Goal: Task Accomplishment & Management: Use online tool/utility

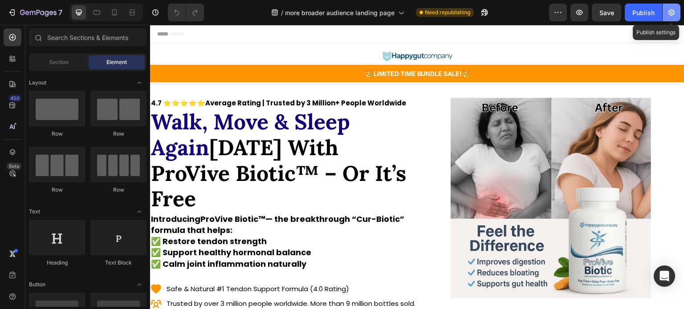
click at [674, 15] on icon "button" at bounding box center [671, 12] width 9 height 9
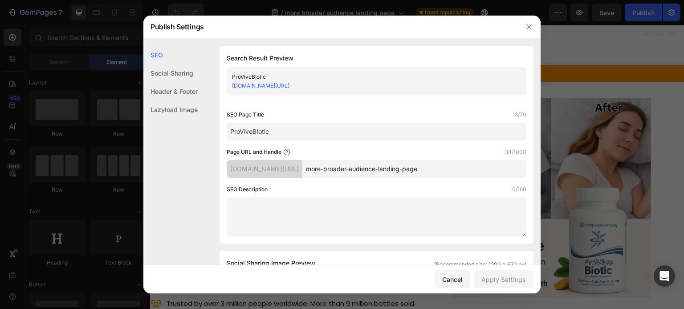
drag, startPoint x: 446, startPoint y: 170, endPoint x: 316, endPoint y: 170, distance: 129.5
click at [316, 170] on div "difnu2-fi.myshopify.com/pages/ more-broader-audience-landing-page" at bounding box center [377, 169] width 300 height 18
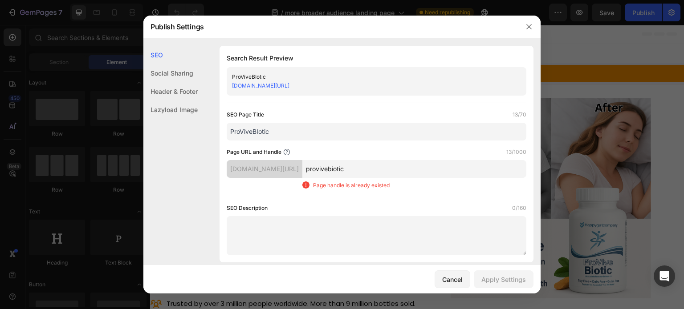
click at [352, 170] on input "provivebiotic" at bounding box center [414, 169] width 224 height 18
click at [354, 170] on input "provivebiotic" at bounding box center [414, 169] width 224 height 18
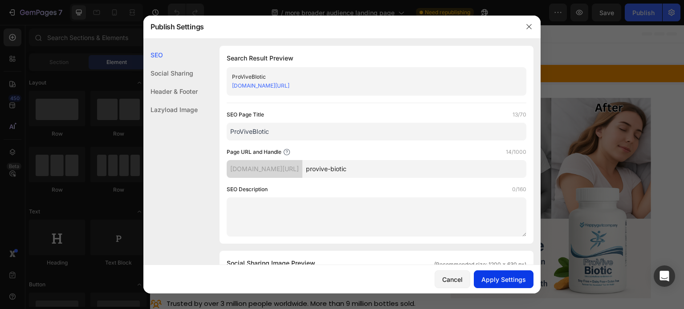
type input "provive-biotic"
click at [498, 282] on div "Apply Settings" at bounding box center [503, 279] width 45 height 9
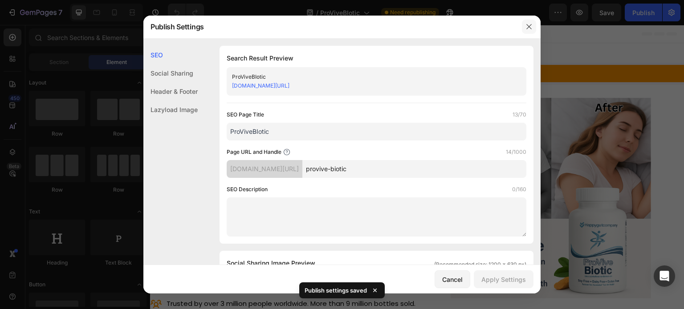
click at [529, 24] on icon "button" at bounding box center [528, 26] width 7 height 7
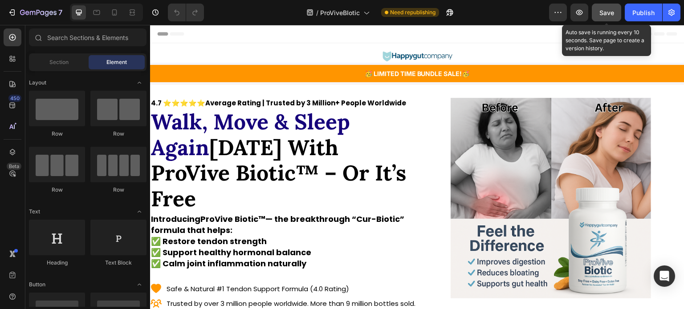
click at [600, 16] on span "Save" at bounding box center [606, 13] width 15 height 8
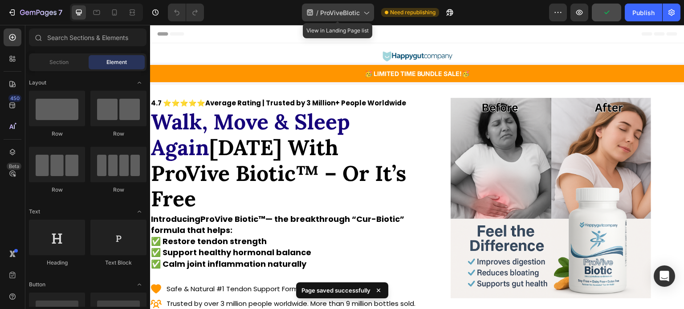
click at [361, 10] on icon at bounding box center [365, 12] width 9 height 9
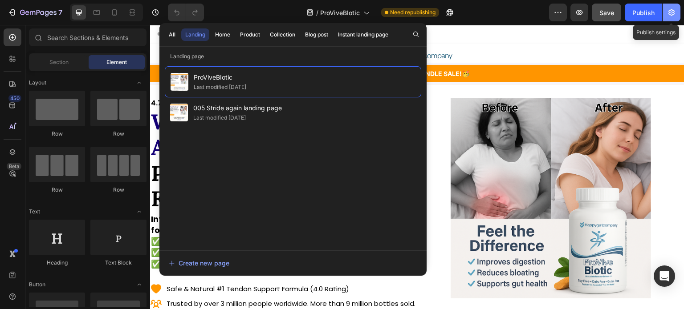
click at [669, 11] on icon "button" at bounding box center [671, 12] width 6 height 7
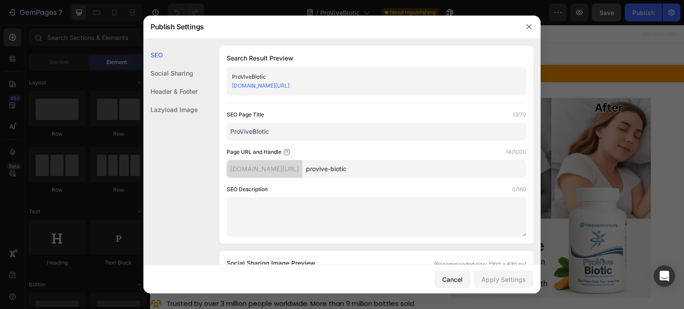
click at [572, 197] on div at bounding box center [342, 154] width 684 height 309
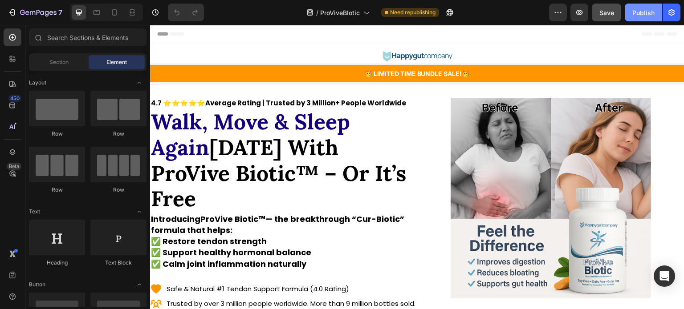
click at [636, 14] on div "Publish" at bounding box center [643, 12] width 22 height 9
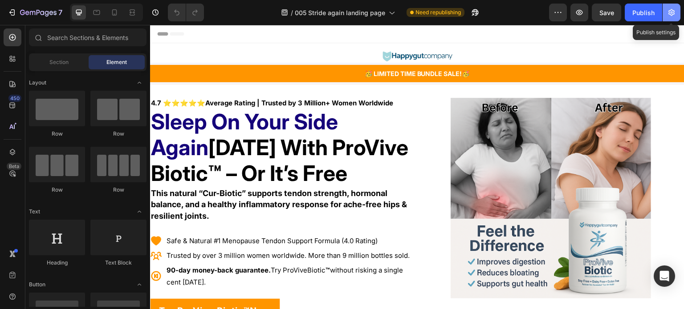
click at [679, 17] on button "button" at bounding box center [671, 13] width 18 height 18
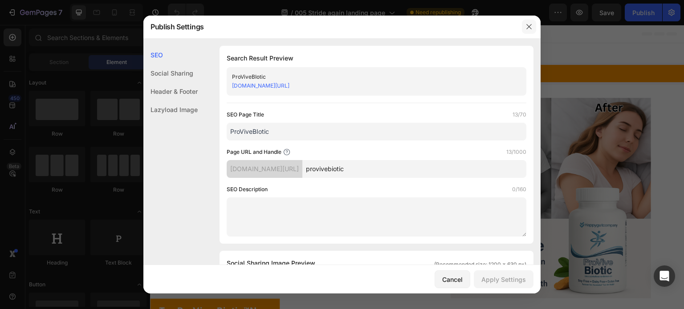
click at [523, 24] on button "button" at bounding box center [529, 27] width 14 height 14
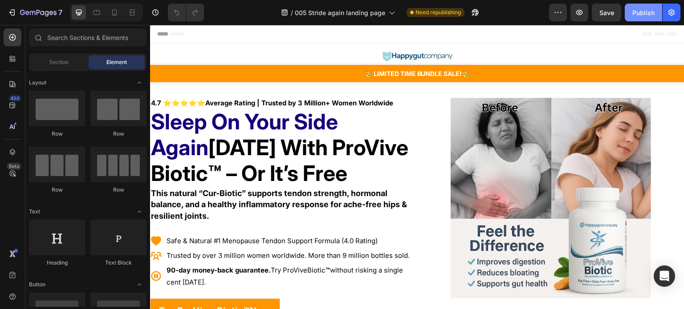
click at [643, 5] on button "Publish" at bounding box center [643, 13] width 37 height 18
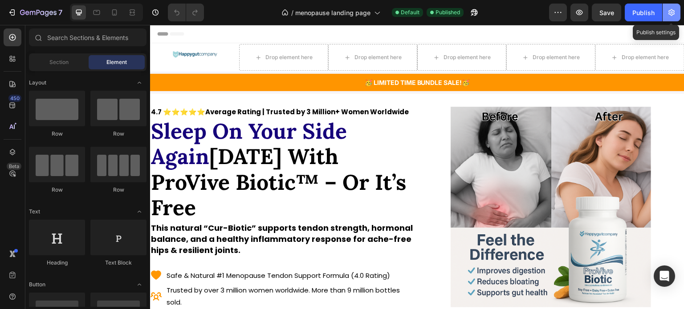
click at [667, 16] on icon "button" at bounding box center [671, 12] width 9 height 9
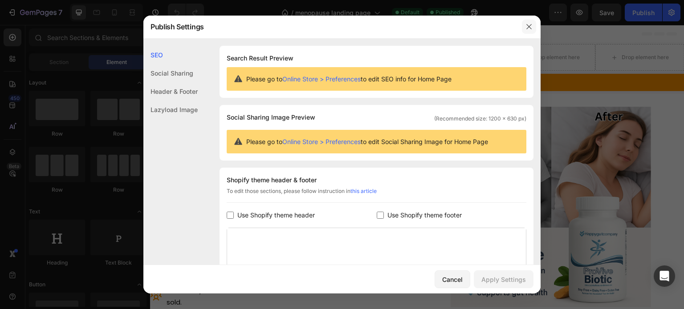
click at [531, 28] on icon "button" at bounding box center [528, 26] width 7 height 7
